Goal: Check status: Check status

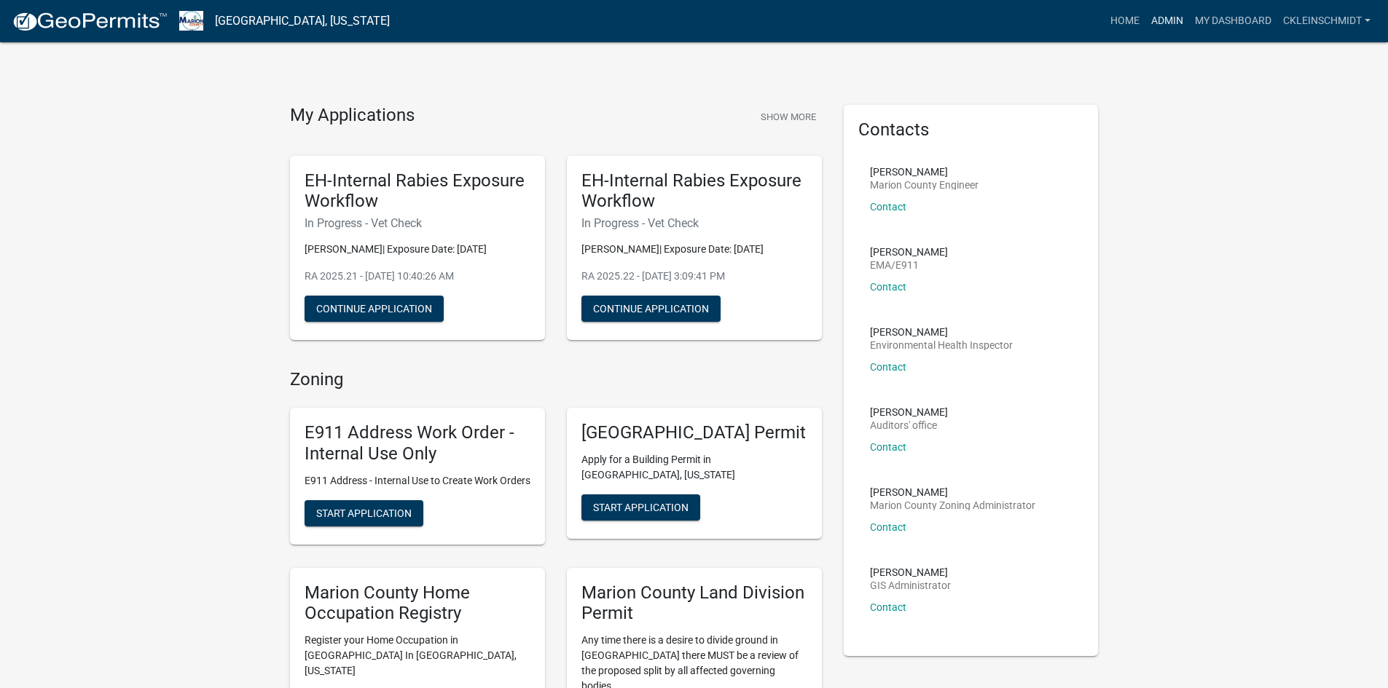
click at [1151, 24] on link "Admin" at bounding box center [1167, 21] width 44 height 28
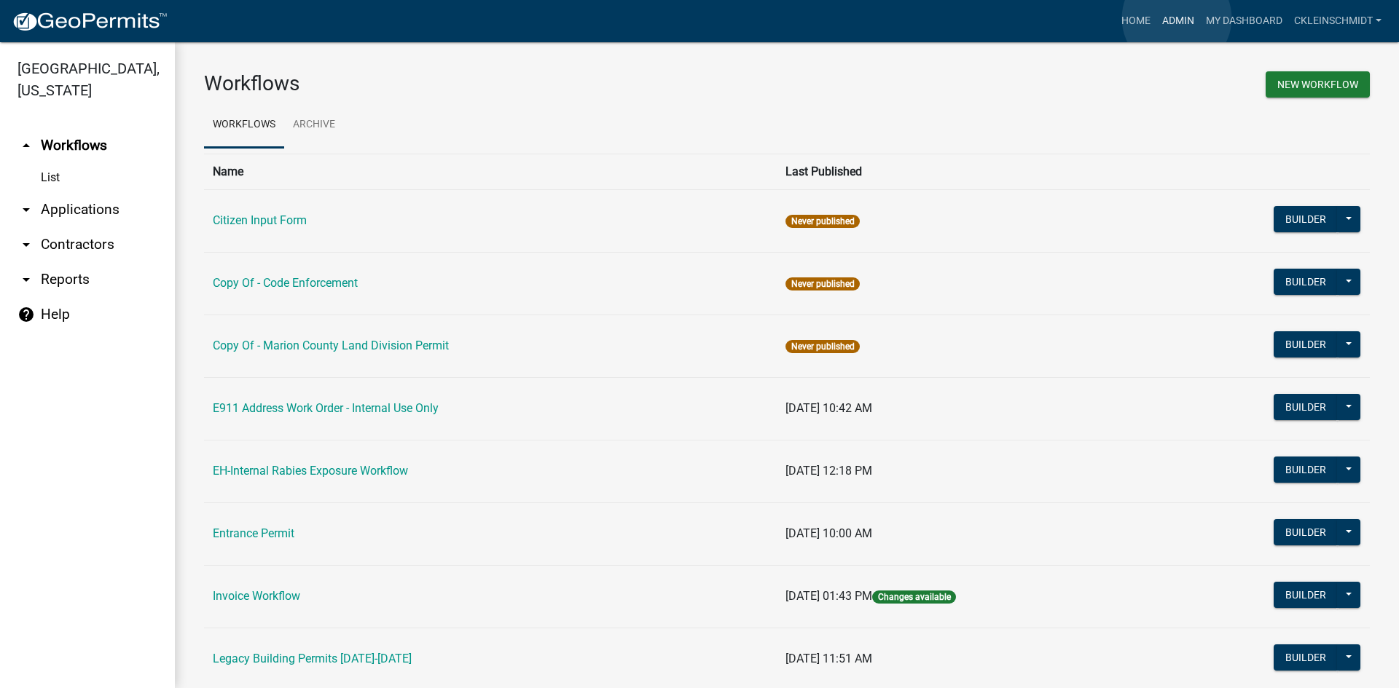
click at [1177, 19] on link "Admin" at bounding box center [1178, 21] width 44 height 28
click at [20, 201] on icon "arrow_drop_down" at bounding box center [25, 209] width 17 height 17
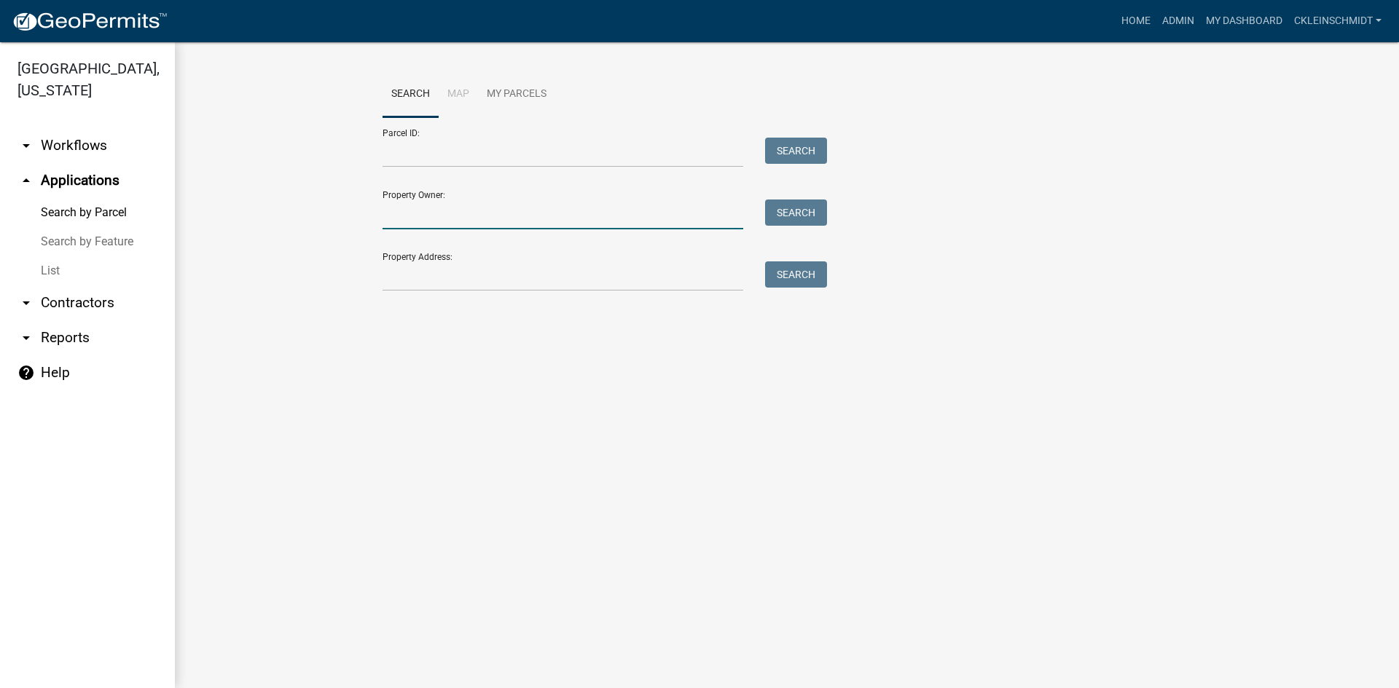
click at [458, 218] on input "Property Owner:" at bounding box center [562, 215] width 361 height 30
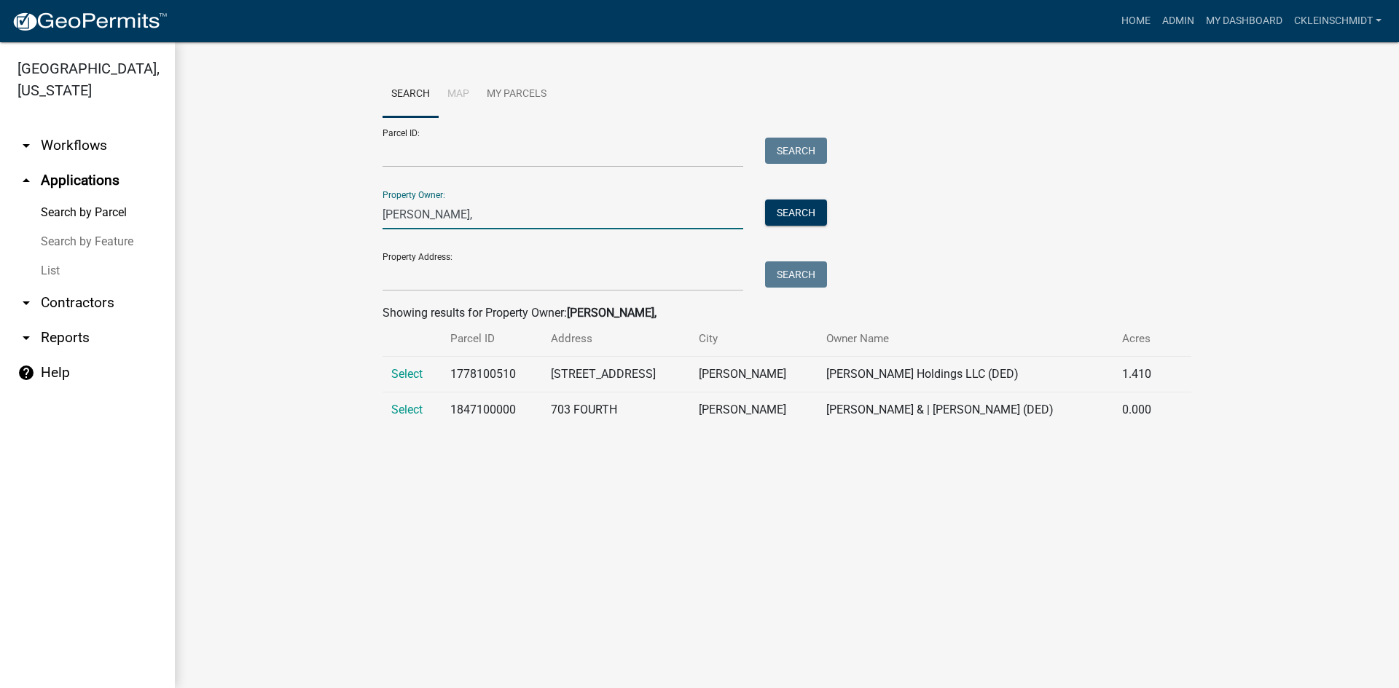
type input "[PERSON_NAME],"
drag, startPoint x: 444, startPoint y: 208, endPoint x: 281, endPoint y: 164, distance: 168.2
click at [281, 162] on wm-workflow-application-search-view "Search Map My Parcels Parcel ID: Search Property Owner: [PERSON_NAME], Search P…" at bounding box center [787, 255] width 1166 height 368
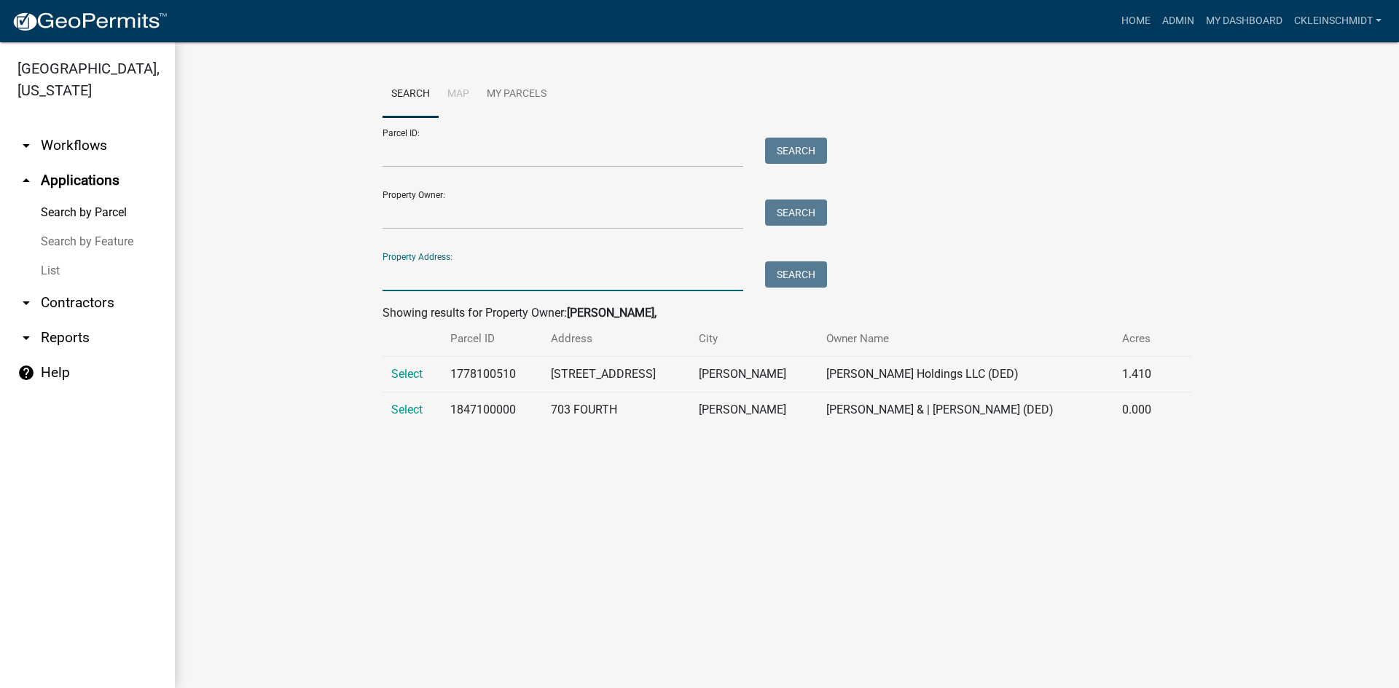
click at [424, 271] on input "Property Address:" at bounding box center [562, 277] width 361 height 30
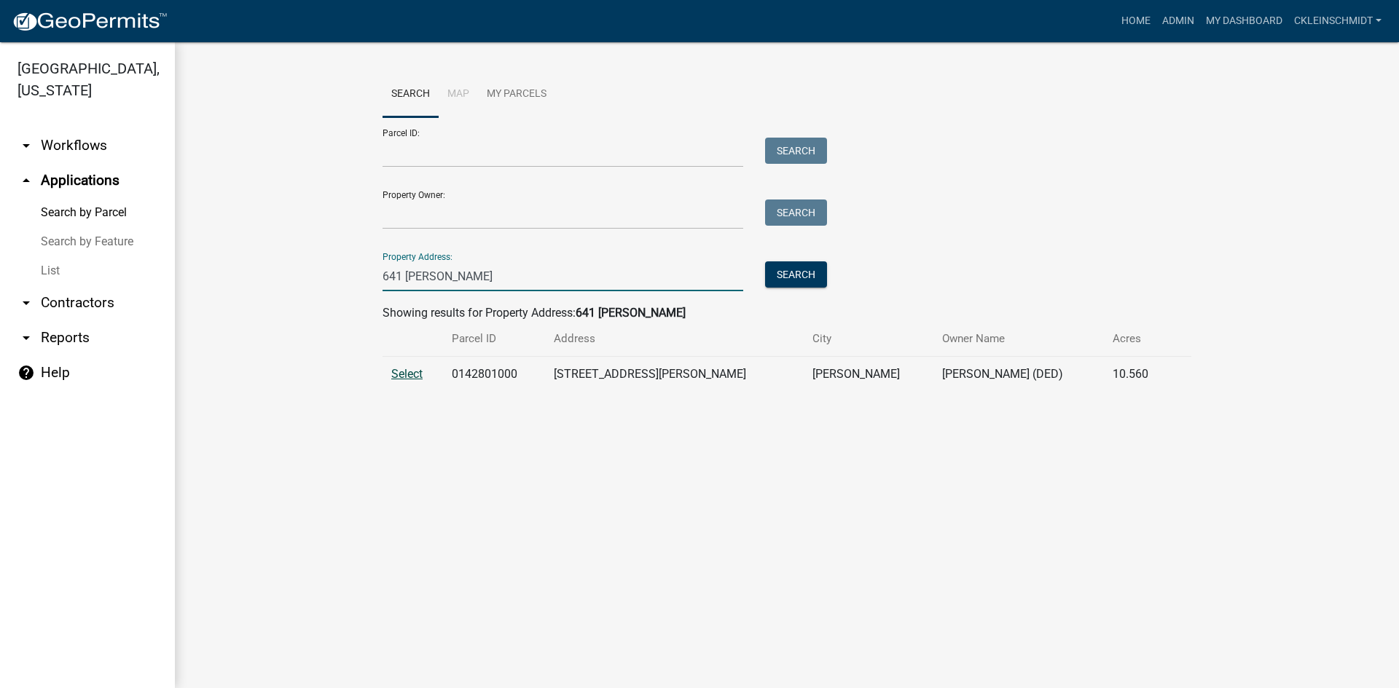
type input "641 [PERSON_NAME]"
click at [397, 371] on span "Select" at bounding box center [406, 374] width 31 height 14
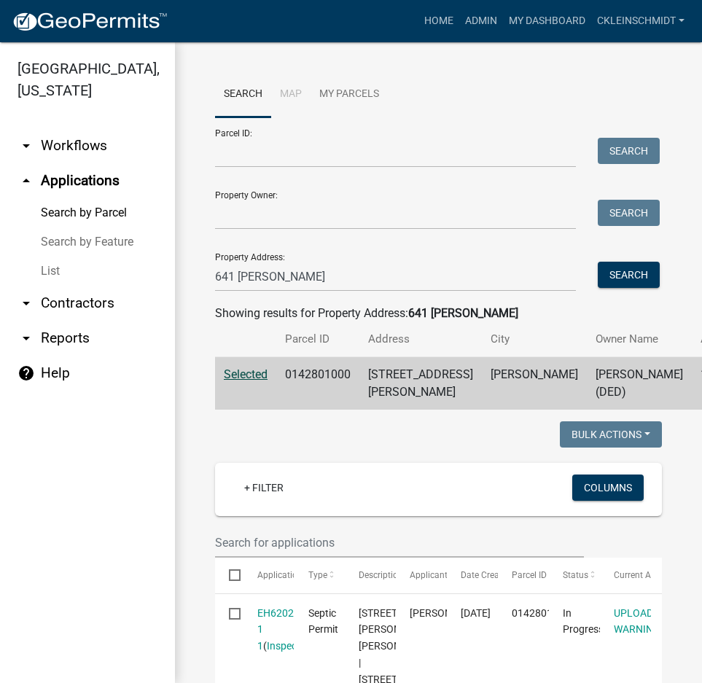
click at [51, 256] on link "List" at bounding box center [87, 270] width 175 height 29
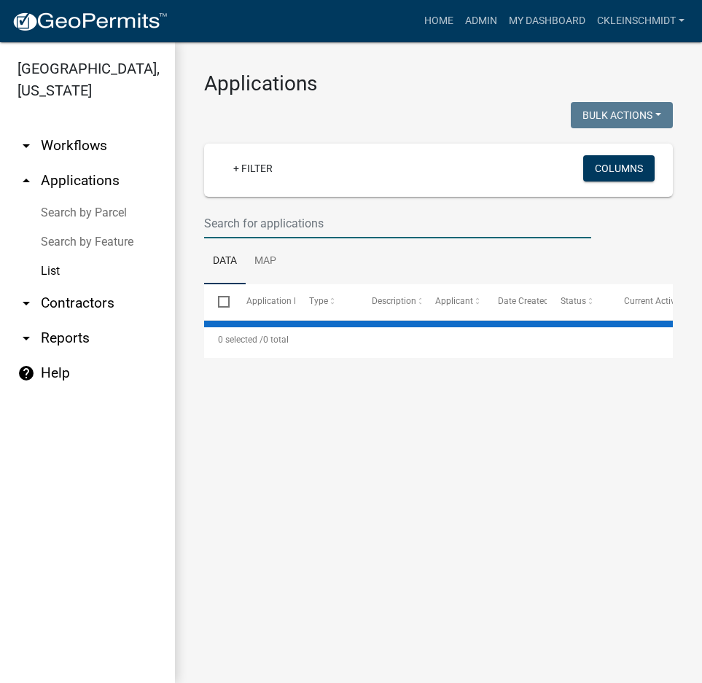
click at [283, 222] on input "text" at bounding box center [397, 223] width 387 height 30
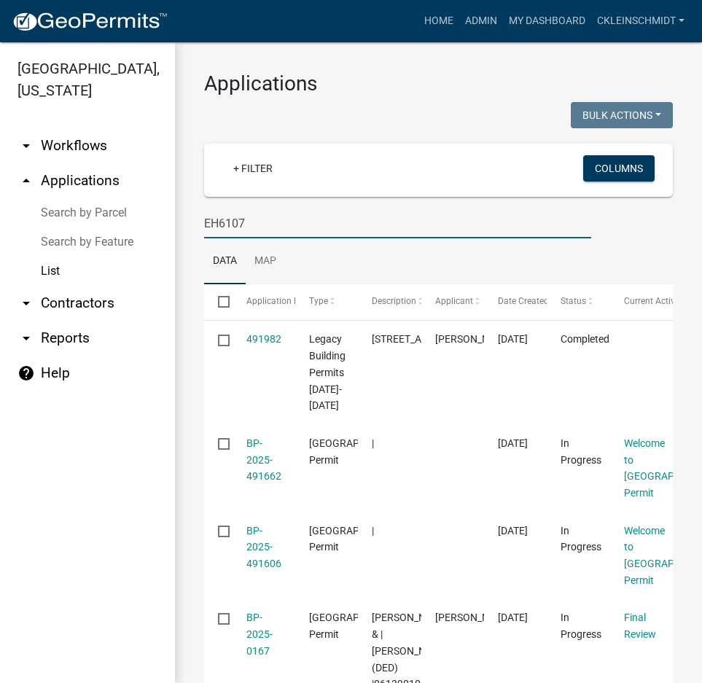
type input "EH6107"
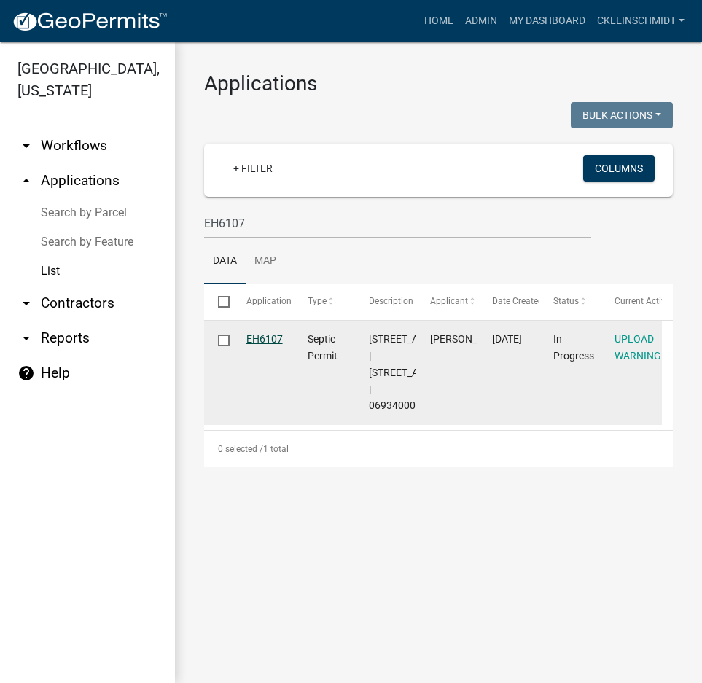
click at [264, 340] on link "EH6107" at bounding box center [264, 339] width 36 height 12
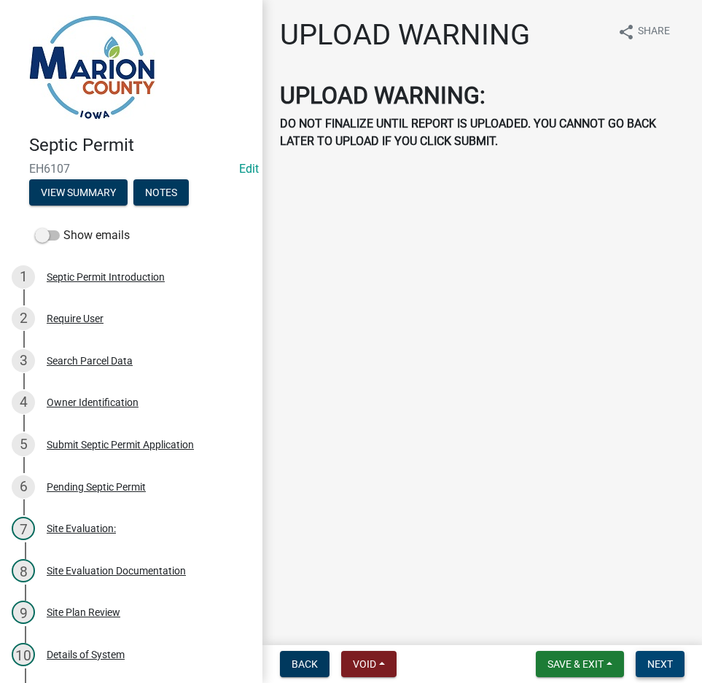
click at [648, 659] on span "Next" at bounding box center [659, 664] width 25 height 12
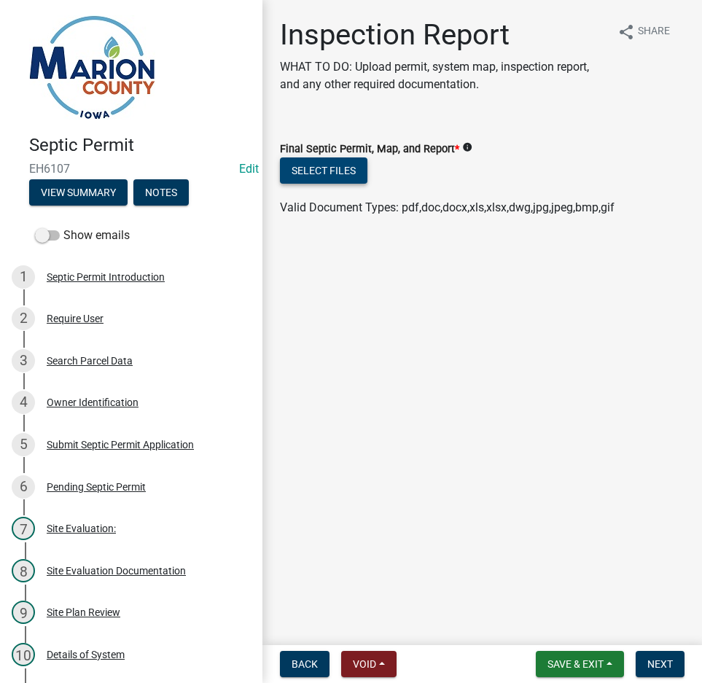
click at [318, 176] on button "Select files" at bounding box center [323, 170] width 87 height 26
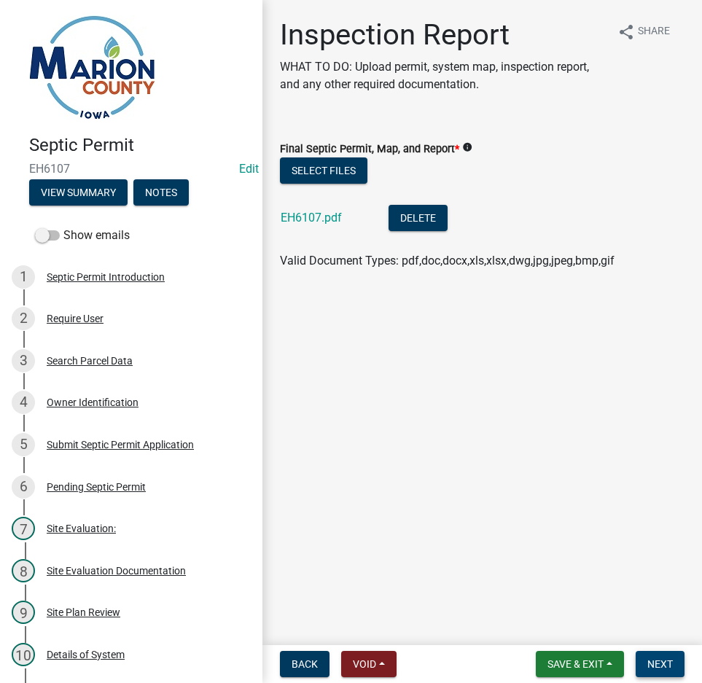
click at [654, 667] on span "Next" at bounding box center [659, 664] width 25 height 12
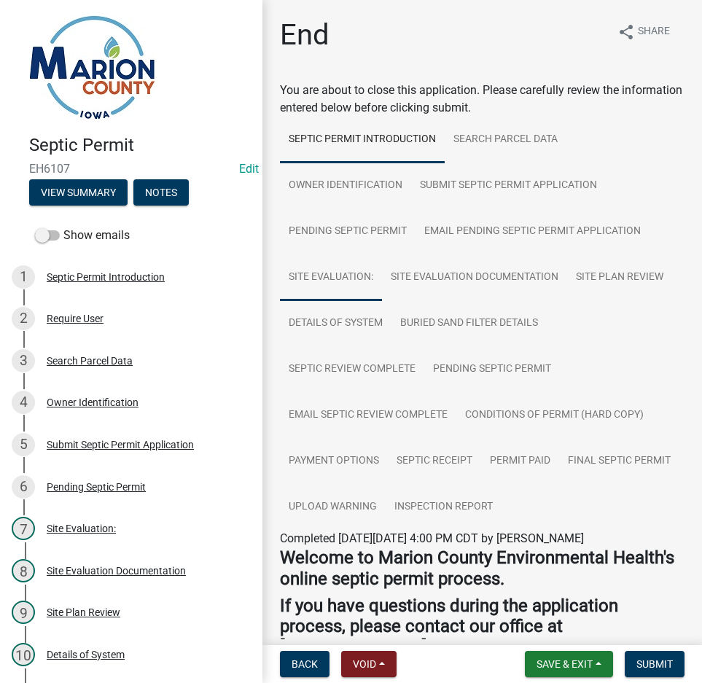
click at [331, 277] on link "Site Evaluation:" at bounding box center [331, 277] width 102 height 47
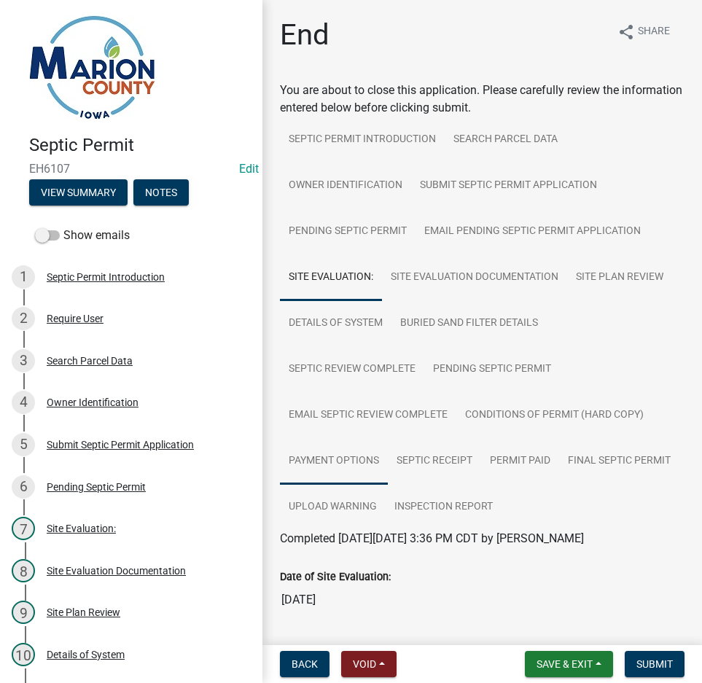
scroll to position [146, 0]
